Goal: Navigation & Orientation: Find specific page/section

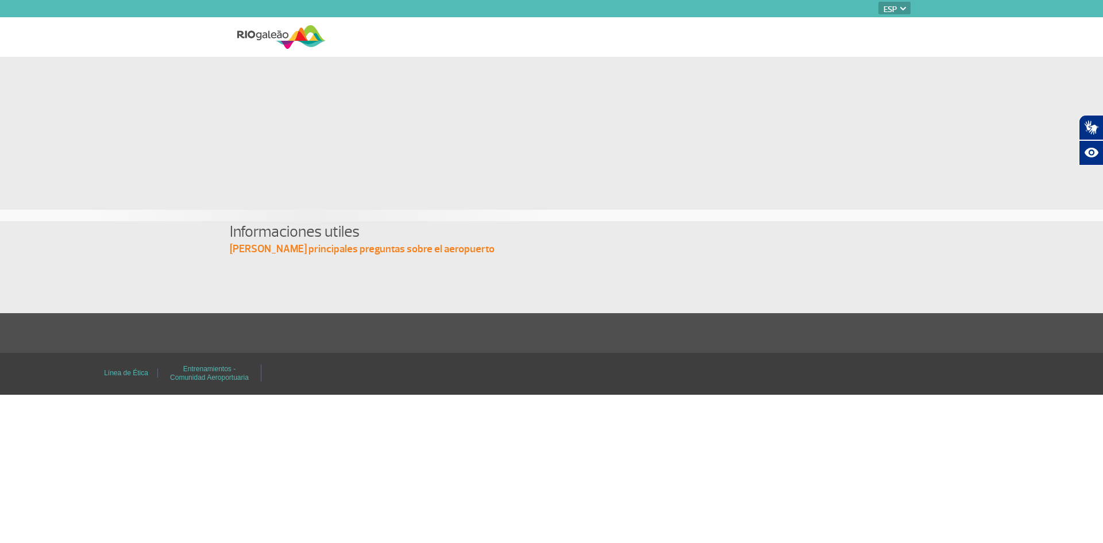
select select "es"
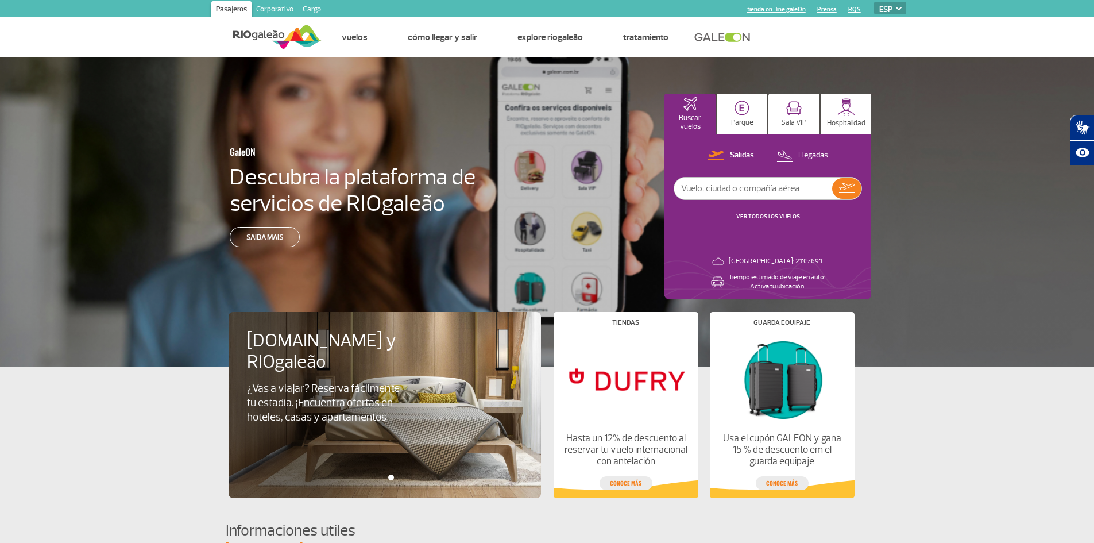
click at [891, 8] on select "PT ENG ESP" at bounding box center [890, 8] width 32 height 13
click at [874, 2] on select "PT ENG ESP" at bounding box center [890, 8] width 32 height 13
click at [796, 115] on img at bounding box center [794, 108] width 16 height 14
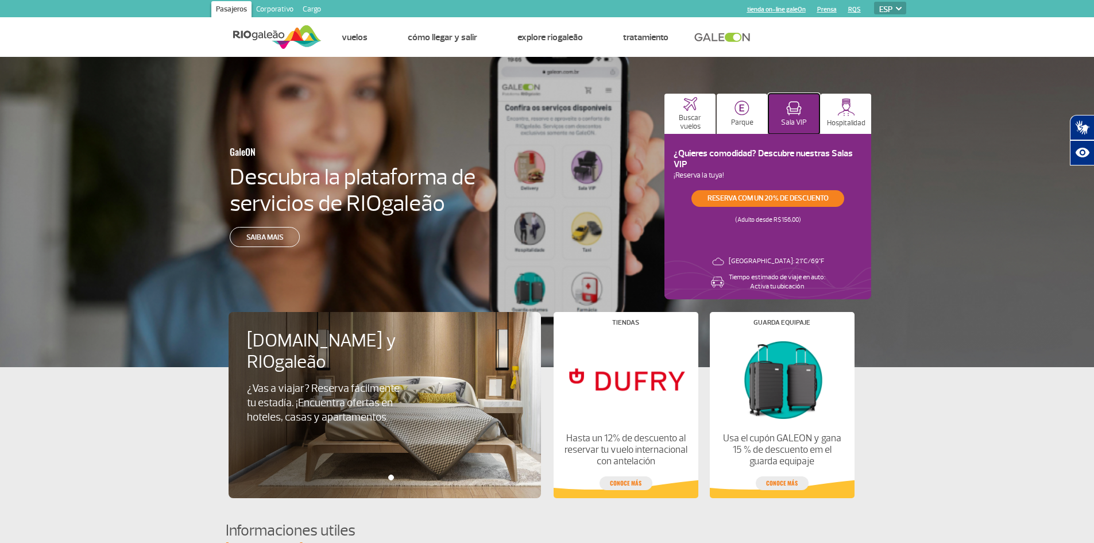
click at [798, 124] on p "Sala VIP" at bounding box center [794, 122] width 26 height 9
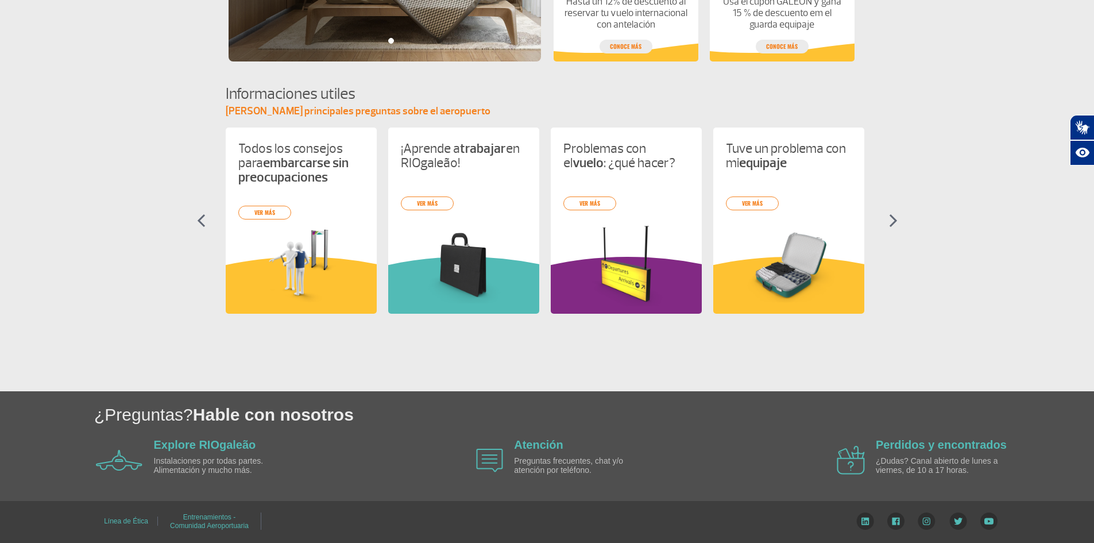
scroll to position [414, 0]
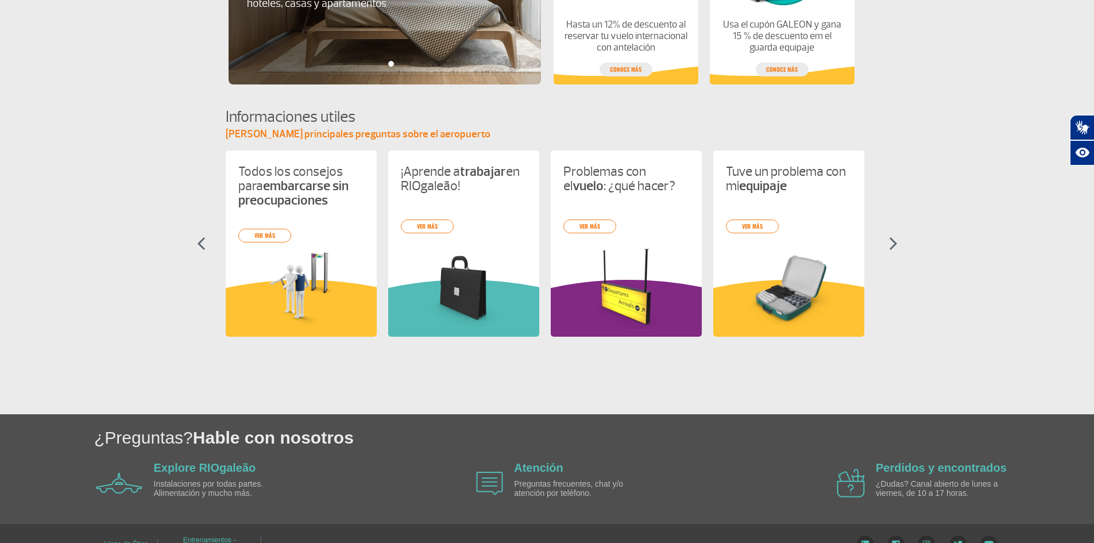
click at [891, 246] on img at bounding box center [893, 244] width 9 height 14
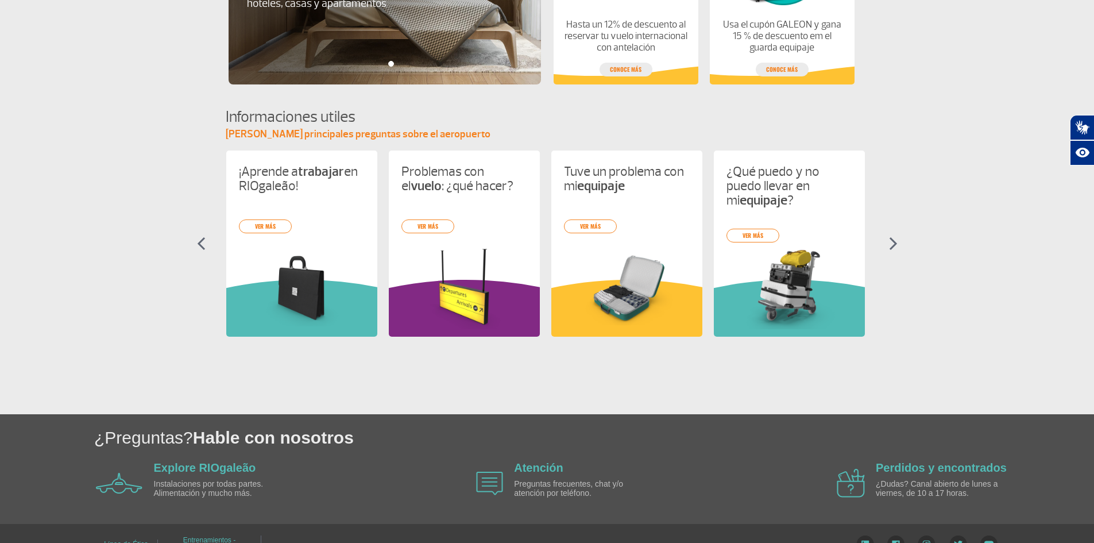
scroll to position [0, 163]
click at [891, 246] on img at bounding box center [893, 244] width 9 height 14
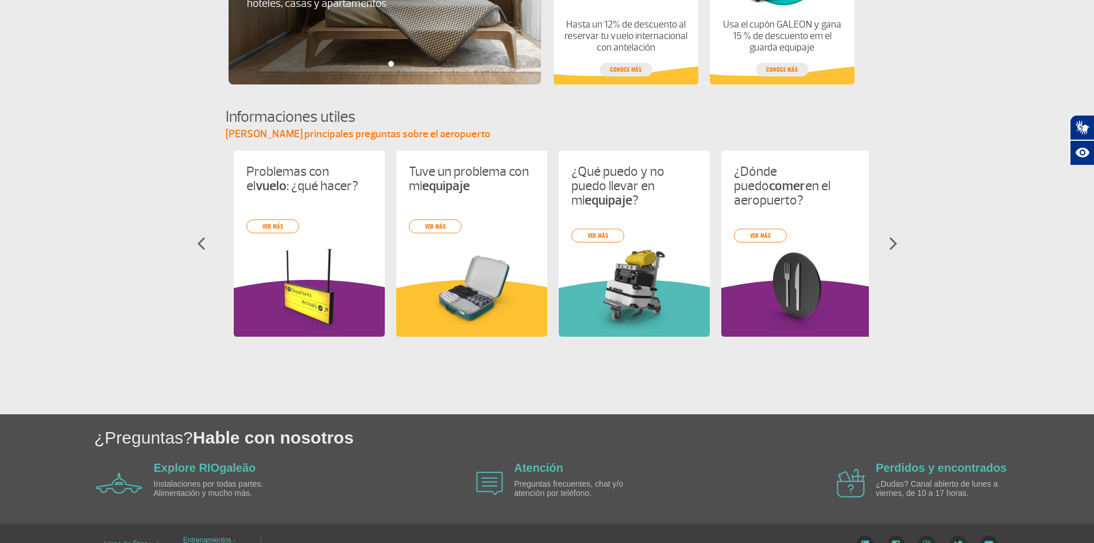
scroll to position [0, 325]
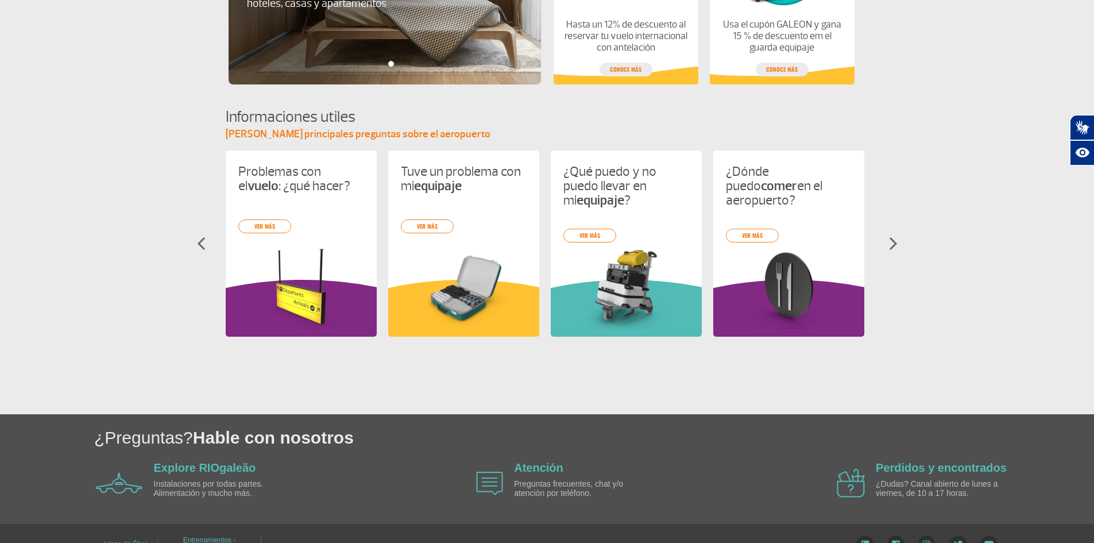
click at [891, 246] on img at bounding box center [893, 244] width 9 height 14
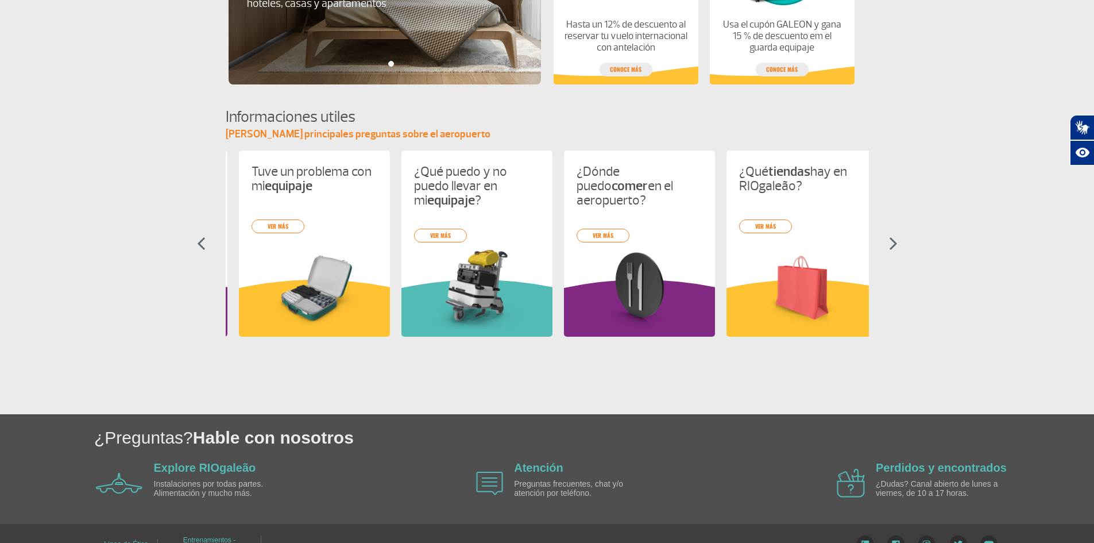
scroll to position [0, 488]
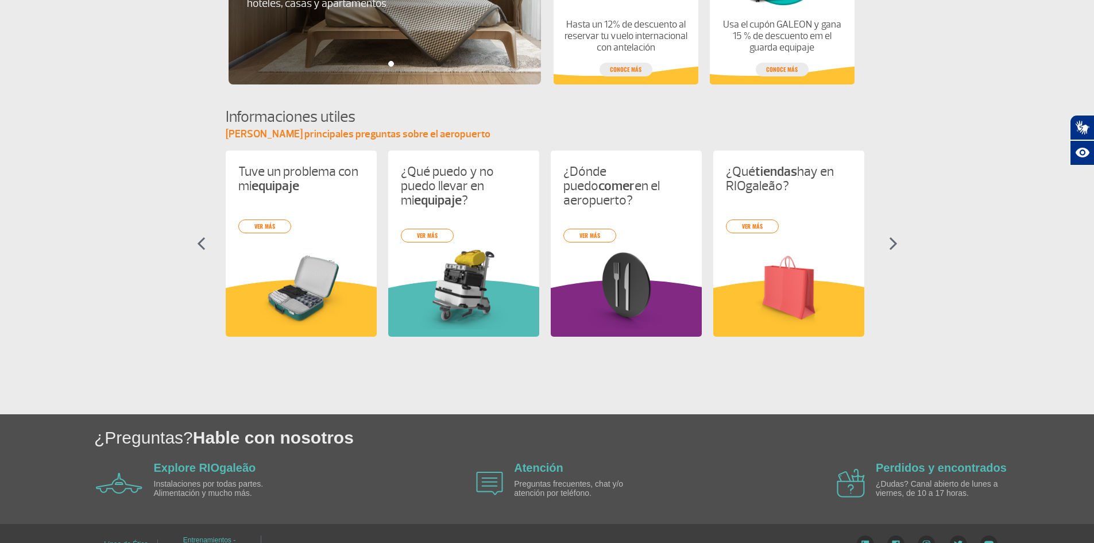
click at [891, 246] on img at bounding box center [893, 244] width 9 height 14
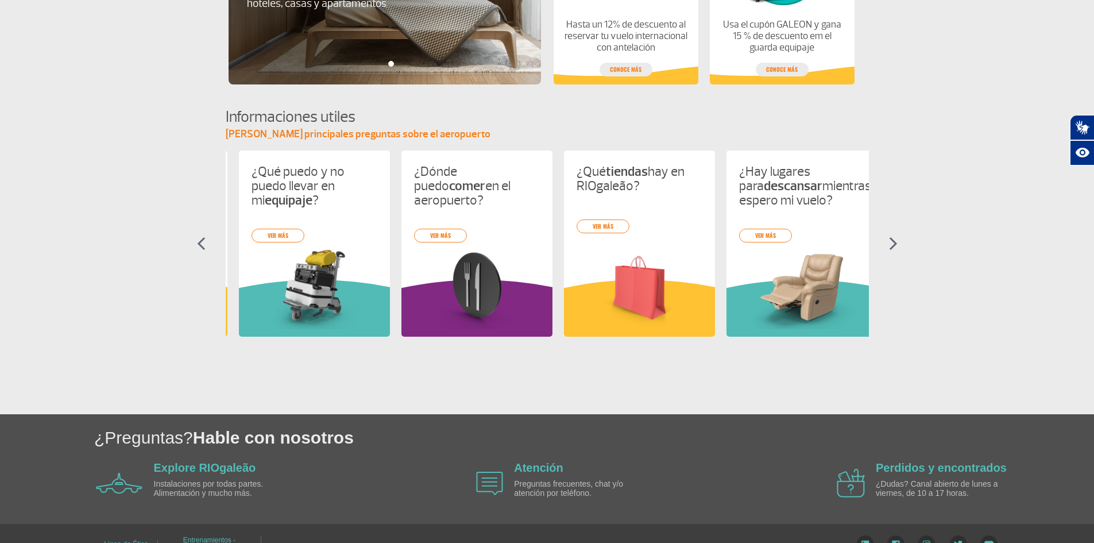
scroll to position [0, 650]
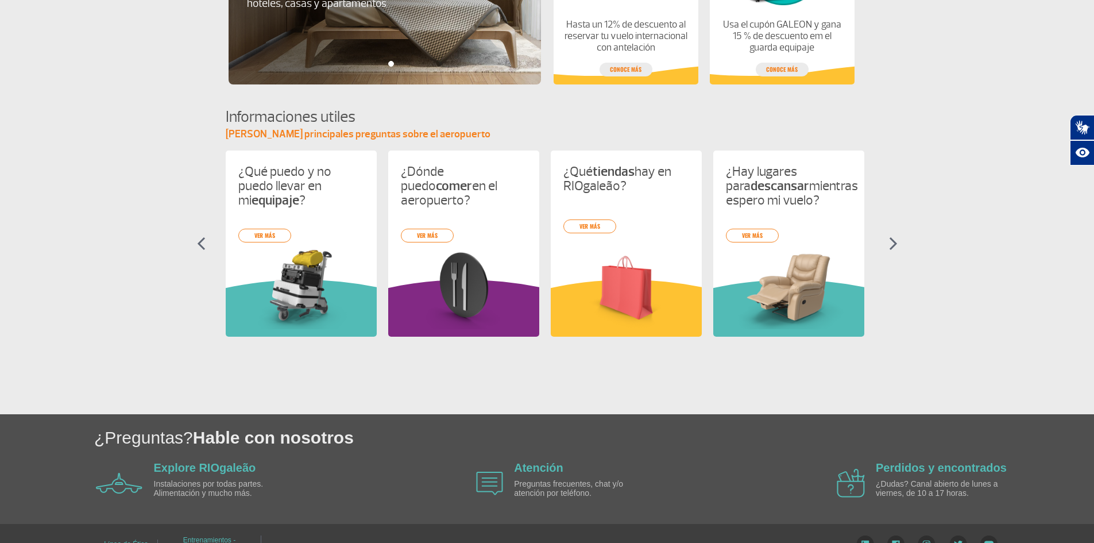
click at [891, 246] on img at bounding box center [893, 244] width 9 height 14
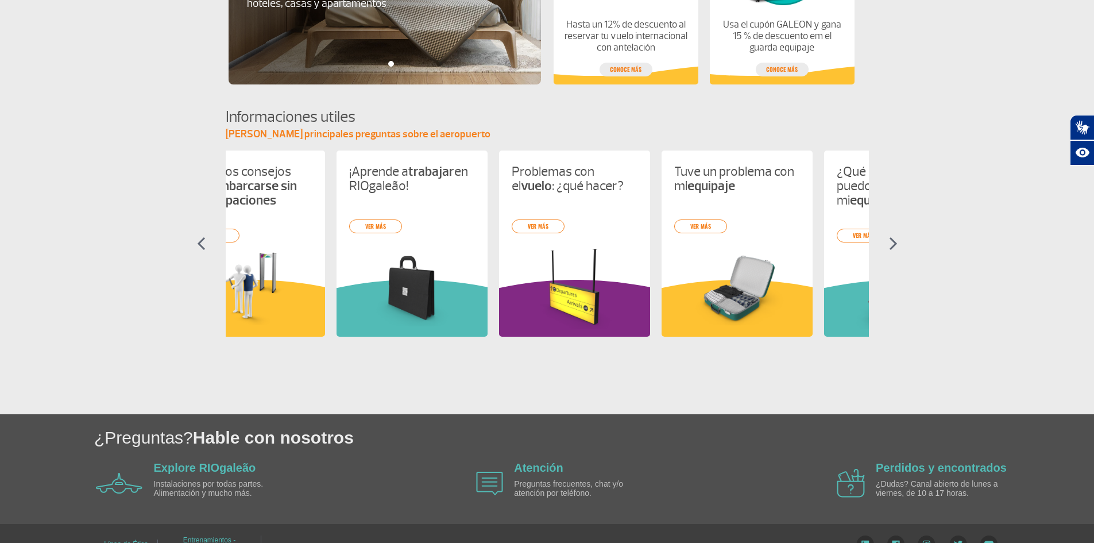
scroll to position [0, 0]
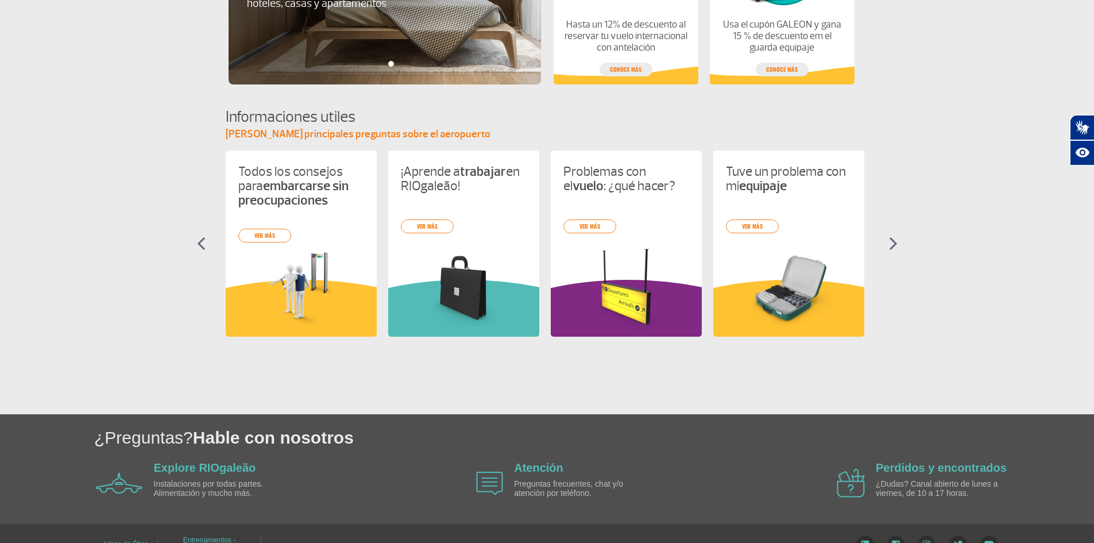
click at [891, 246] on img at bounding box center [893, 244] width 9 height 14
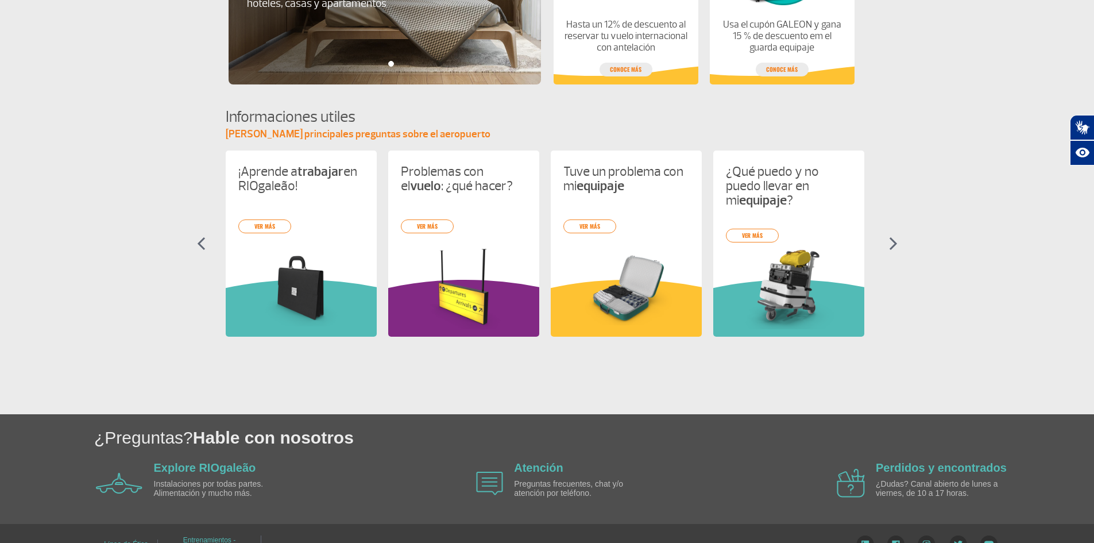
click at [891, 246] on img at bounding box center [893, 244] width 9 height 14
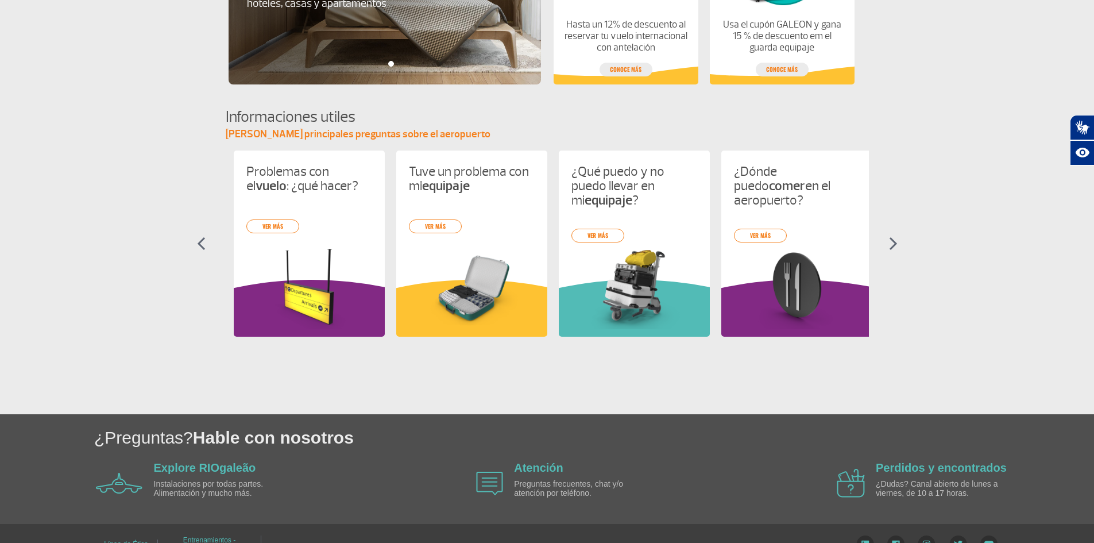
scroll to position [0, 325]
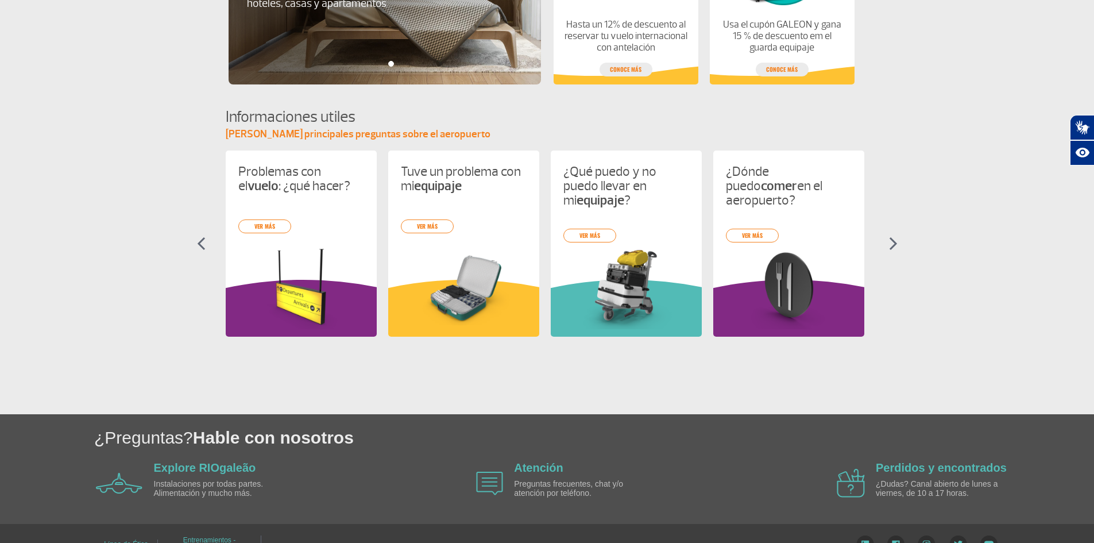
click at [891, 246] on img at bounding box center [893, 244] width 9 height 14
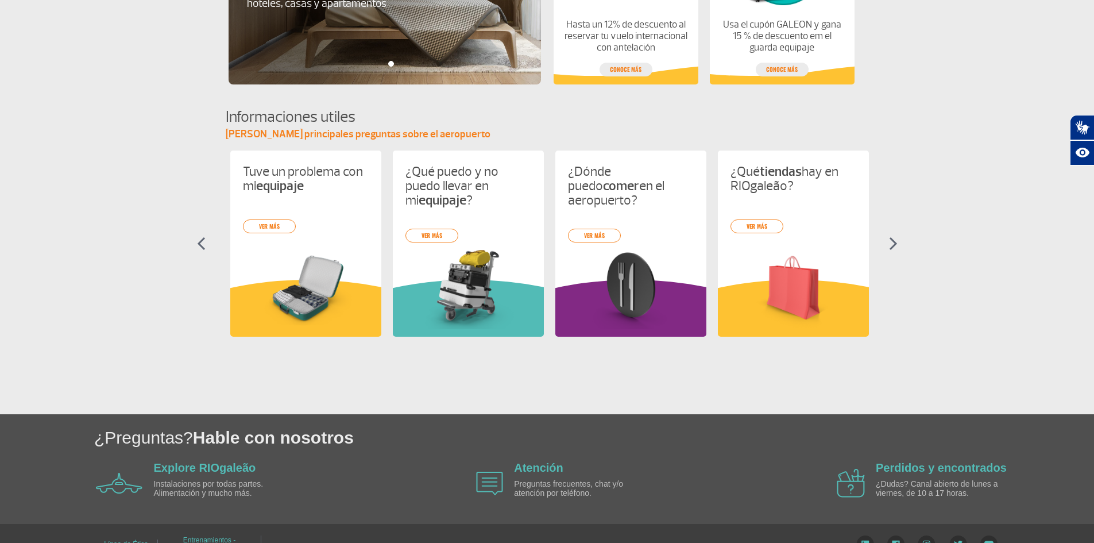
scroll to position [0, 488]
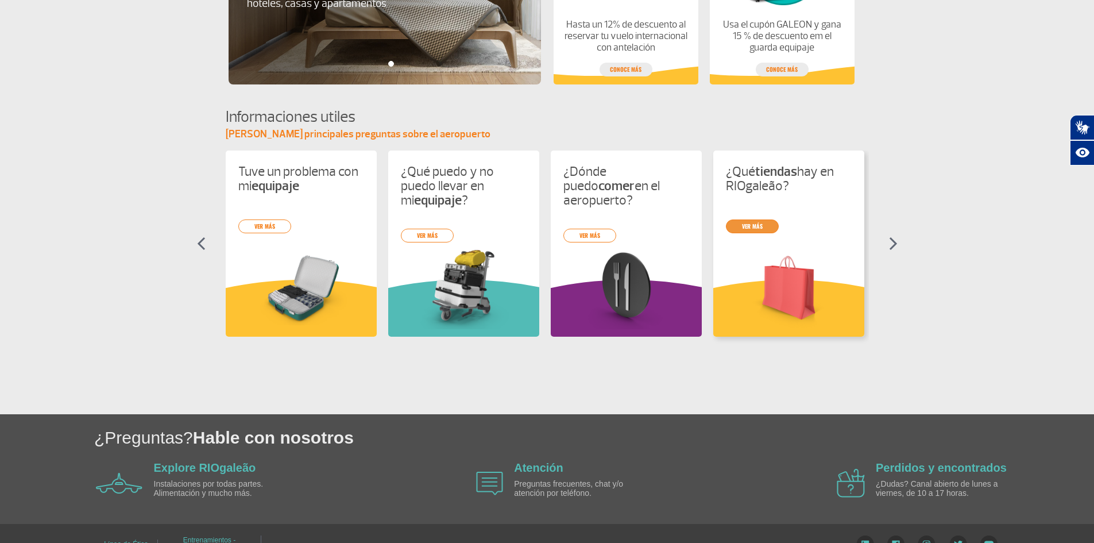
click at [751, 227] on div "Todos los consejos para embarcarse sin preocupaciones ver más ¡Aprende a trabaj…" at bounding box center [547, 253] width 643 height 207
click at [754, 226] on link "ver más" at bounding box center [752, 226] width 53 height 14
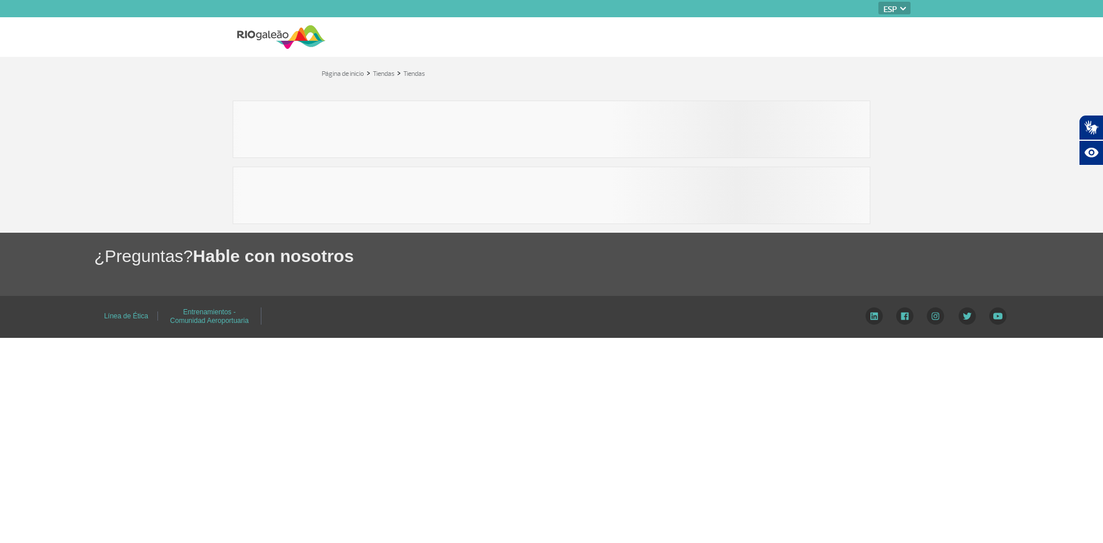
select select "es"
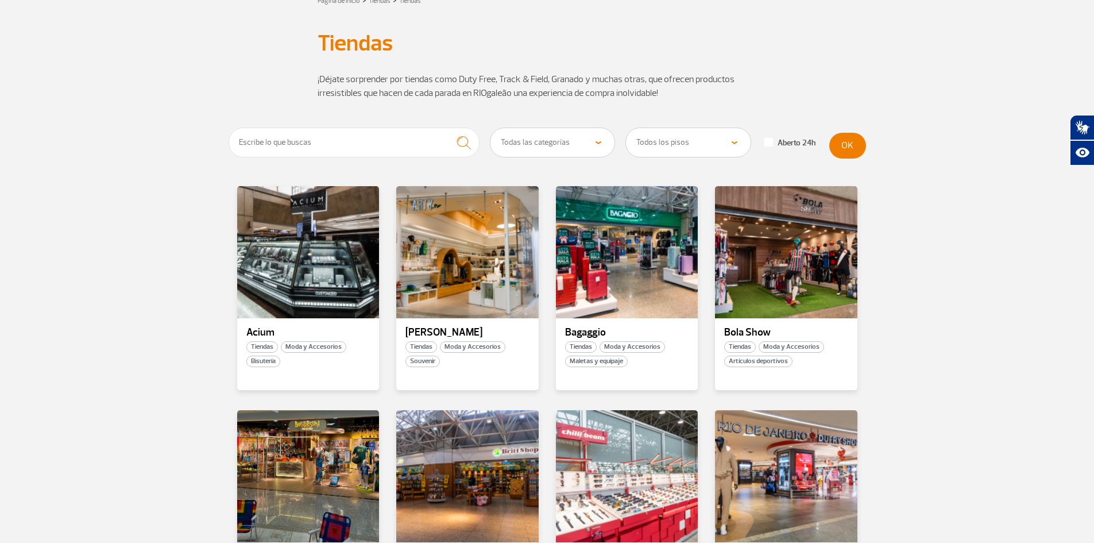
scroll to position [69, 0]
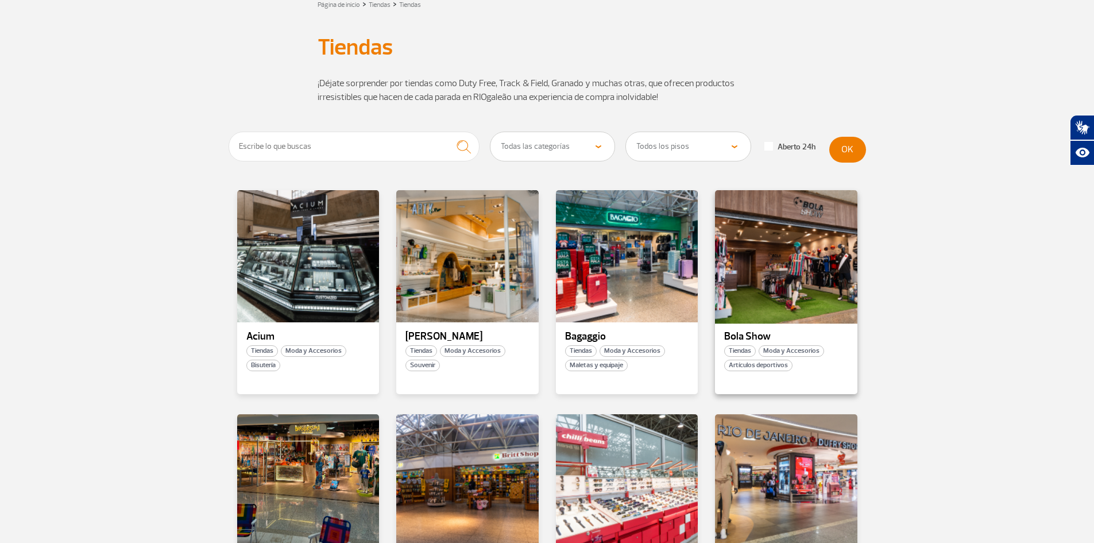
click at [764, 298] on div at bounding box center [786, 256] width 145 height 135
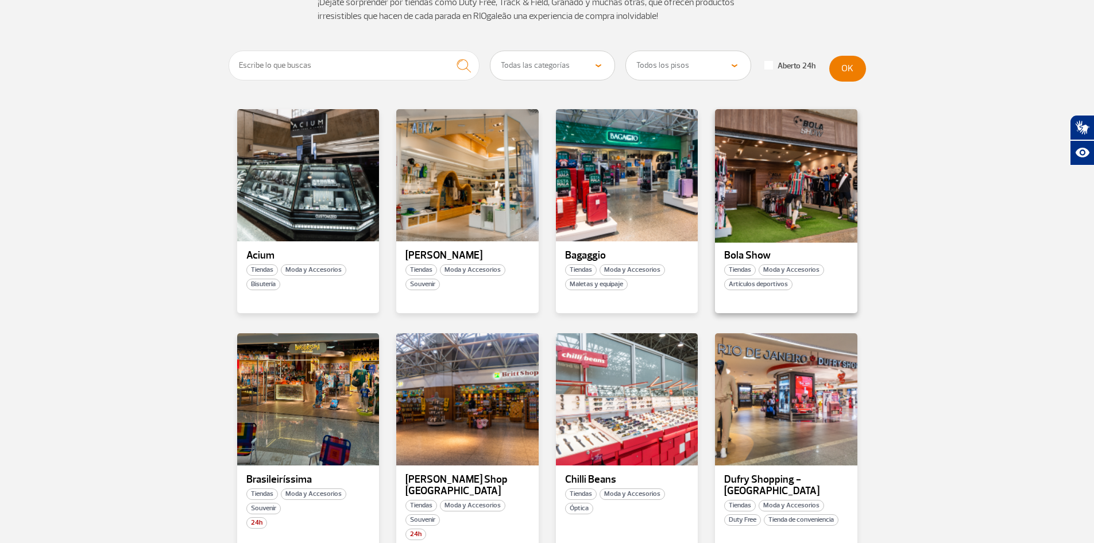
scroll to position [161, 0]
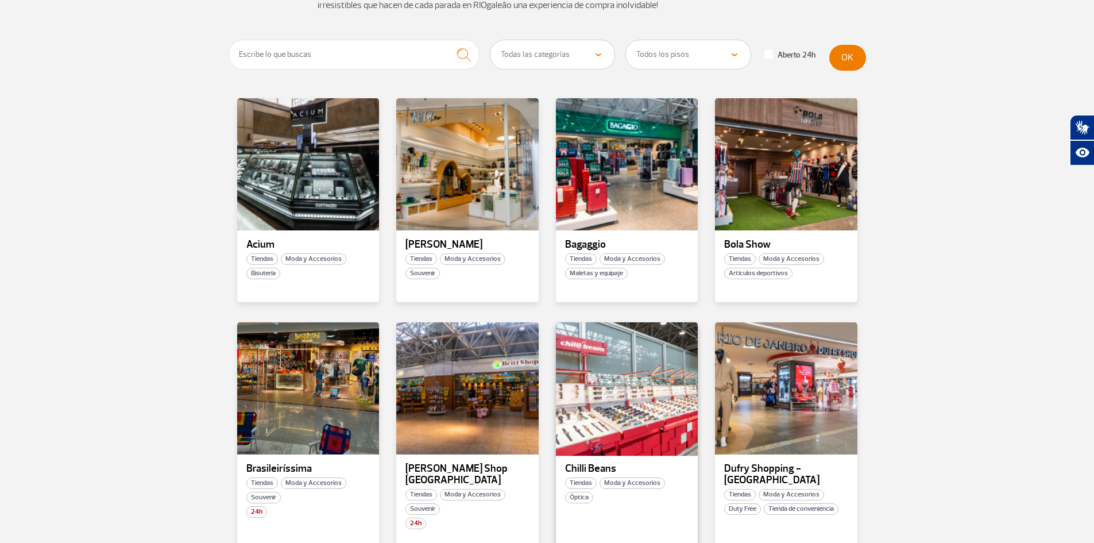
click at [620, 380] on div at bounding box center [626, 388] width 145 height 135
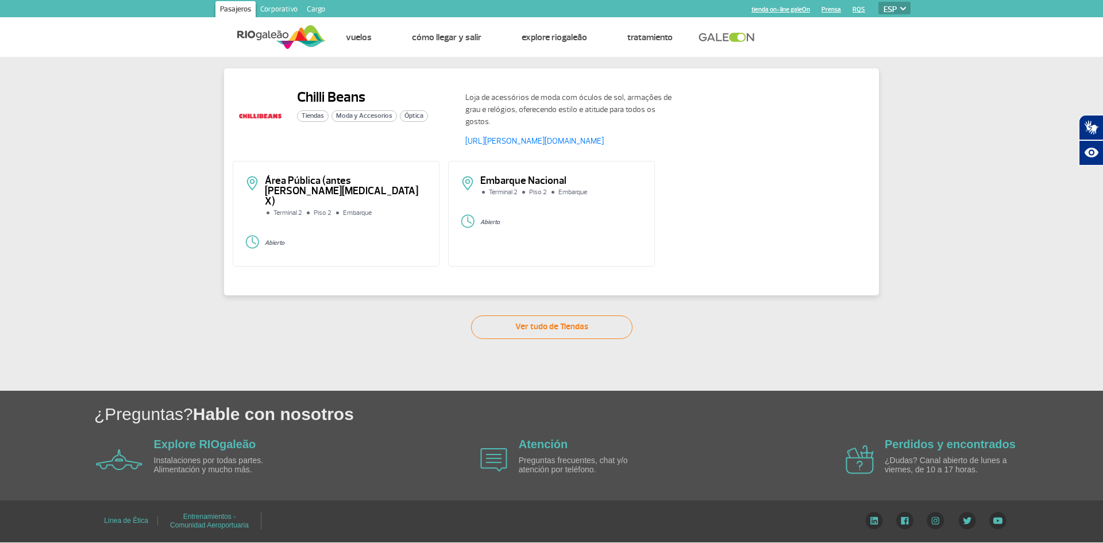
click at [414, 119] on span "Óptica" at bounding box center [414, 115] width 28 height 11
click at [530, 142] on link "[URL][PERSON_NAME][DOMAIN_NAME]" at bounding box center [534, 141] width 138 height 10
